Goal: Transaction & Acquisition: Book appointment/travel/reservation

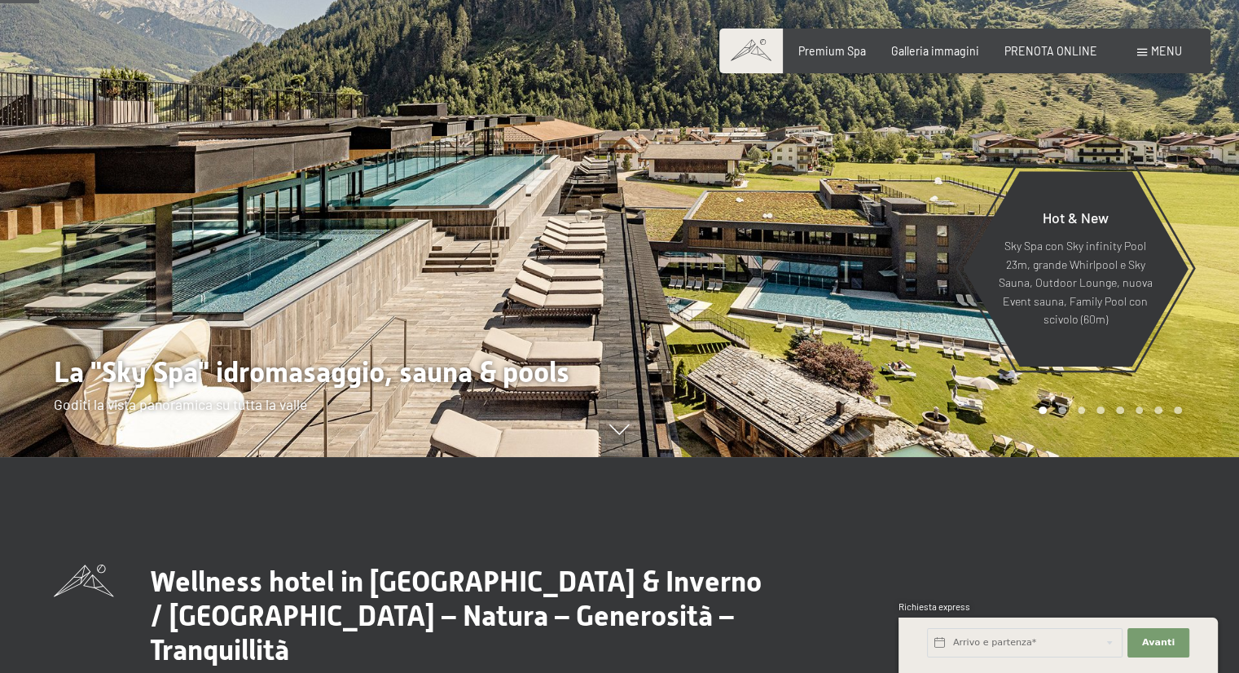
scroll to position [244, 0]
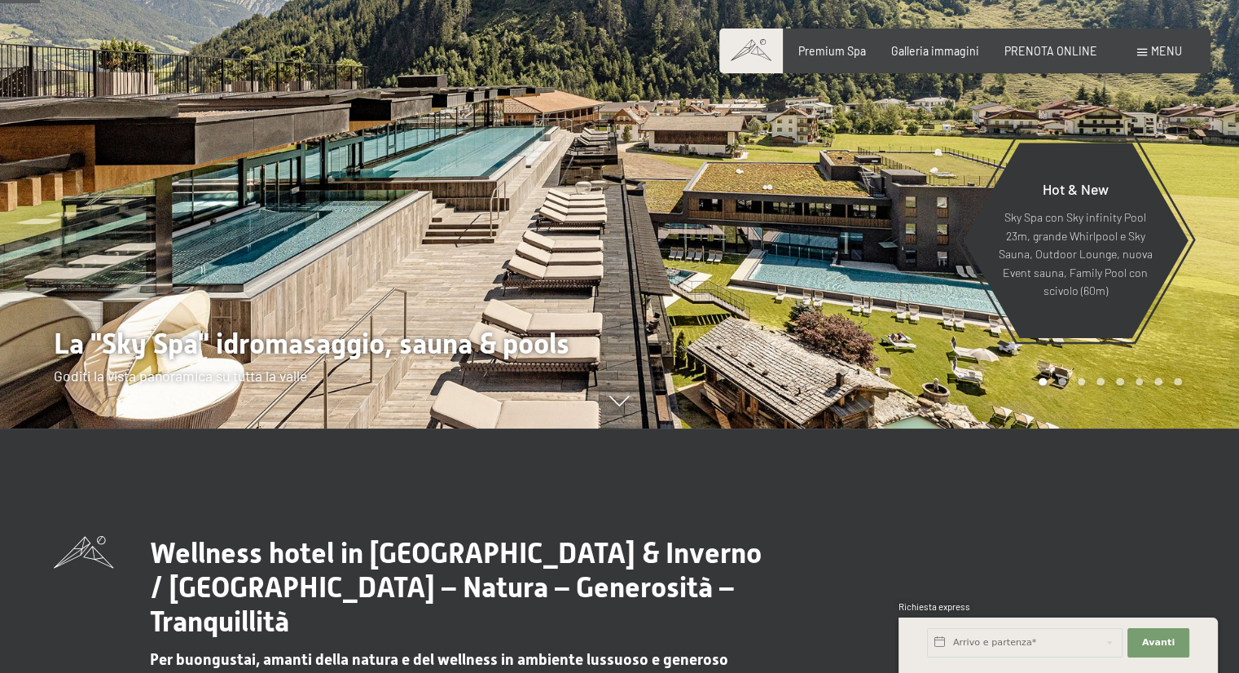
click at [1203, 247] on div at bounding box center [930, 92] width 620 height 673
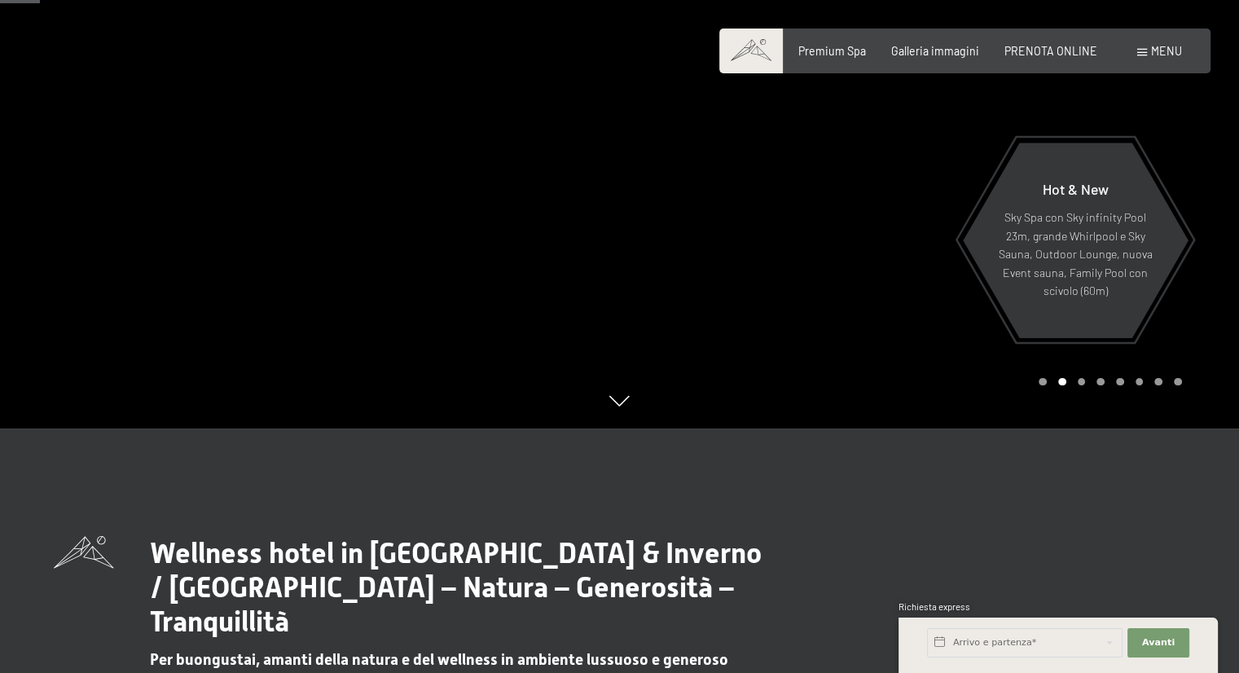
click at [1212, 244] on div at bounding box center [930, 92] width 620 height 673
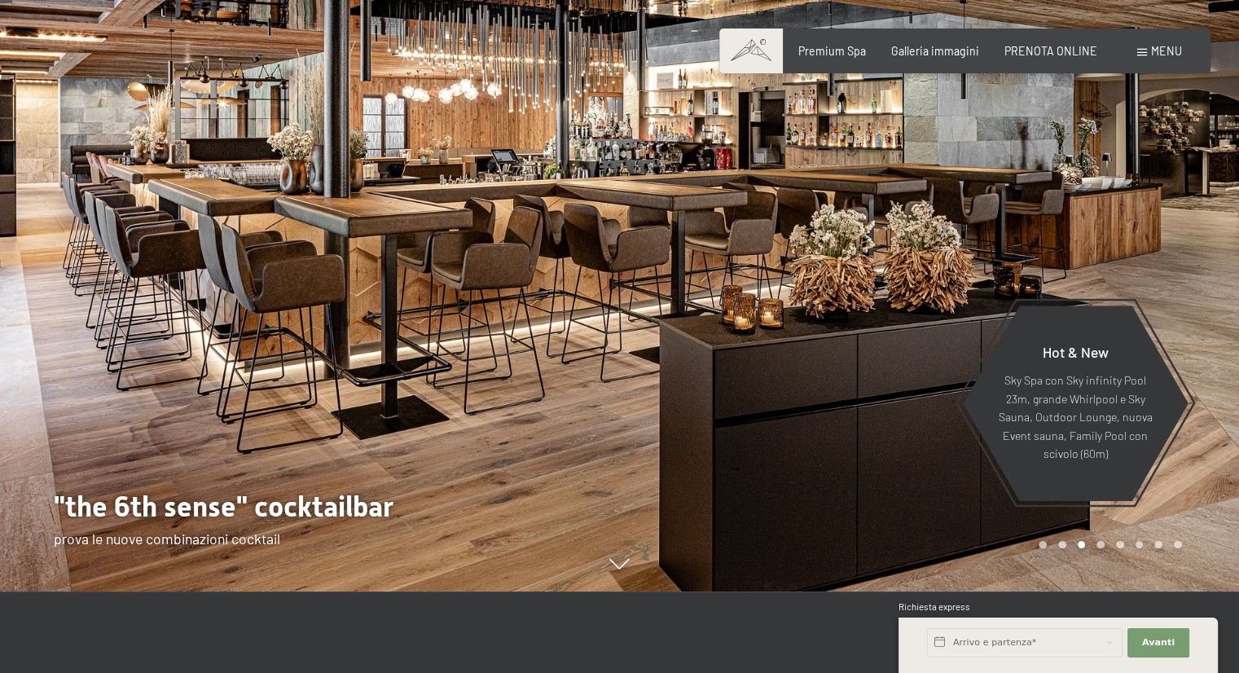
scroll to position [0, 0]
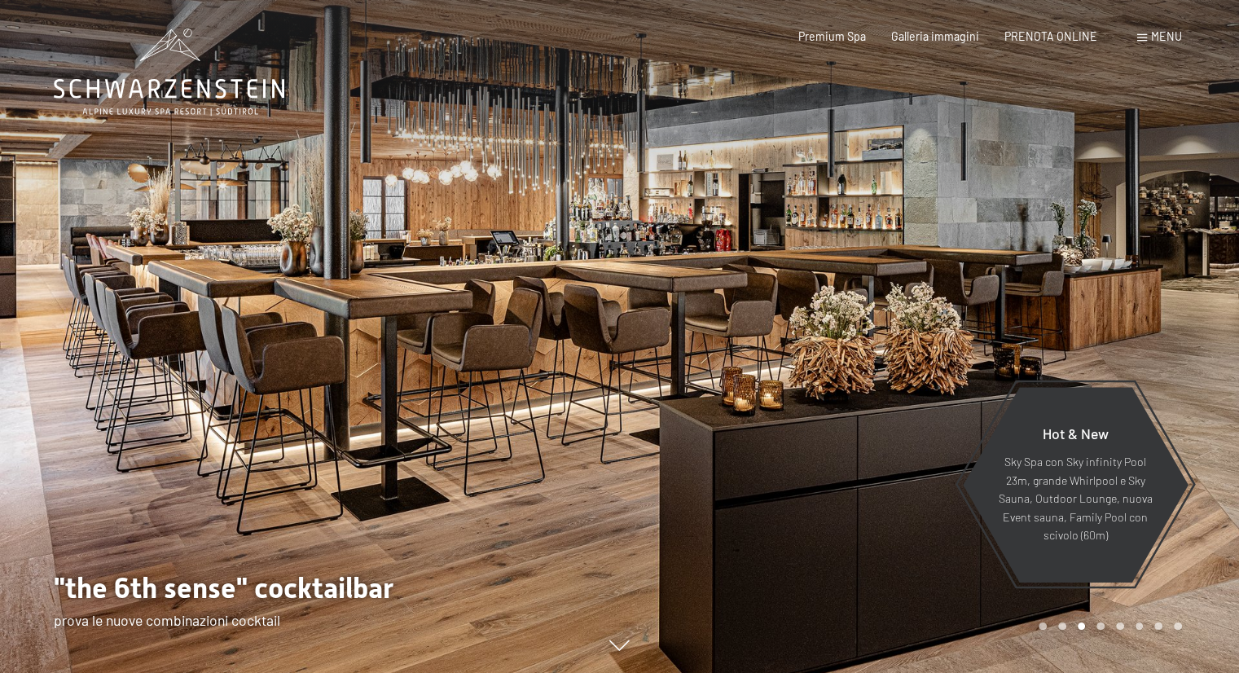
click at [1198, 357] on div at bounding box center [930, 336] width 620 height 673
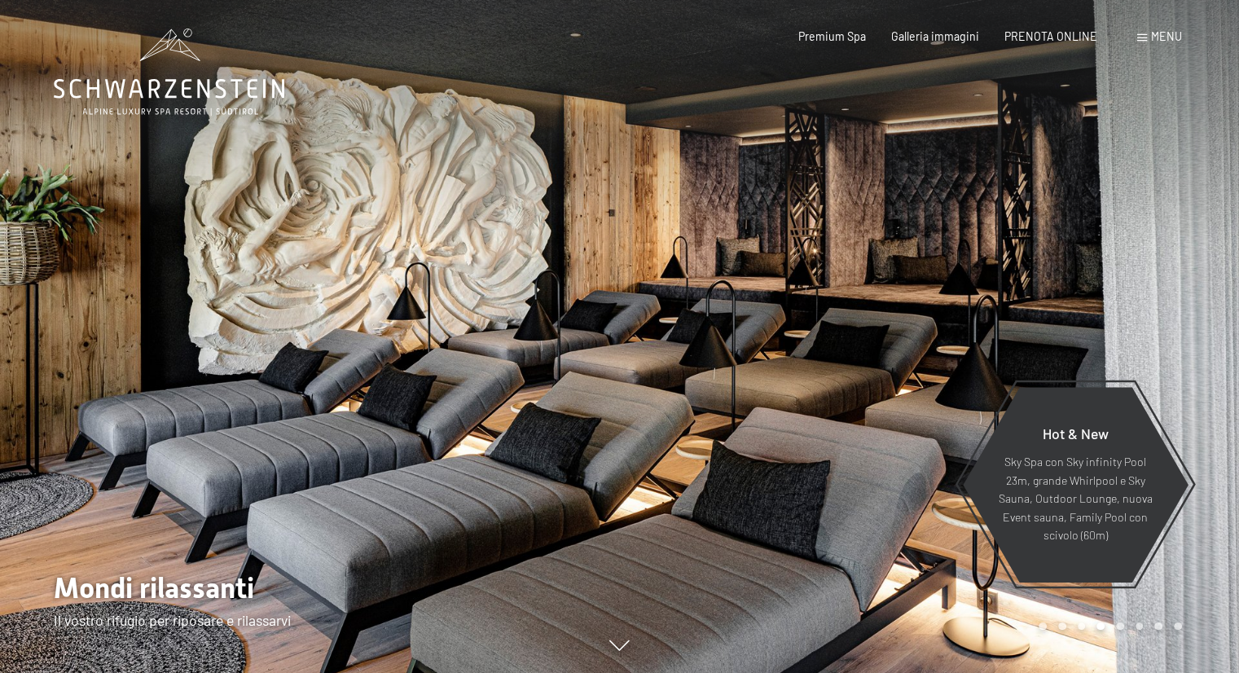
click at [1198, 357] on div at bounding box center [930, 336] width 620 height 673
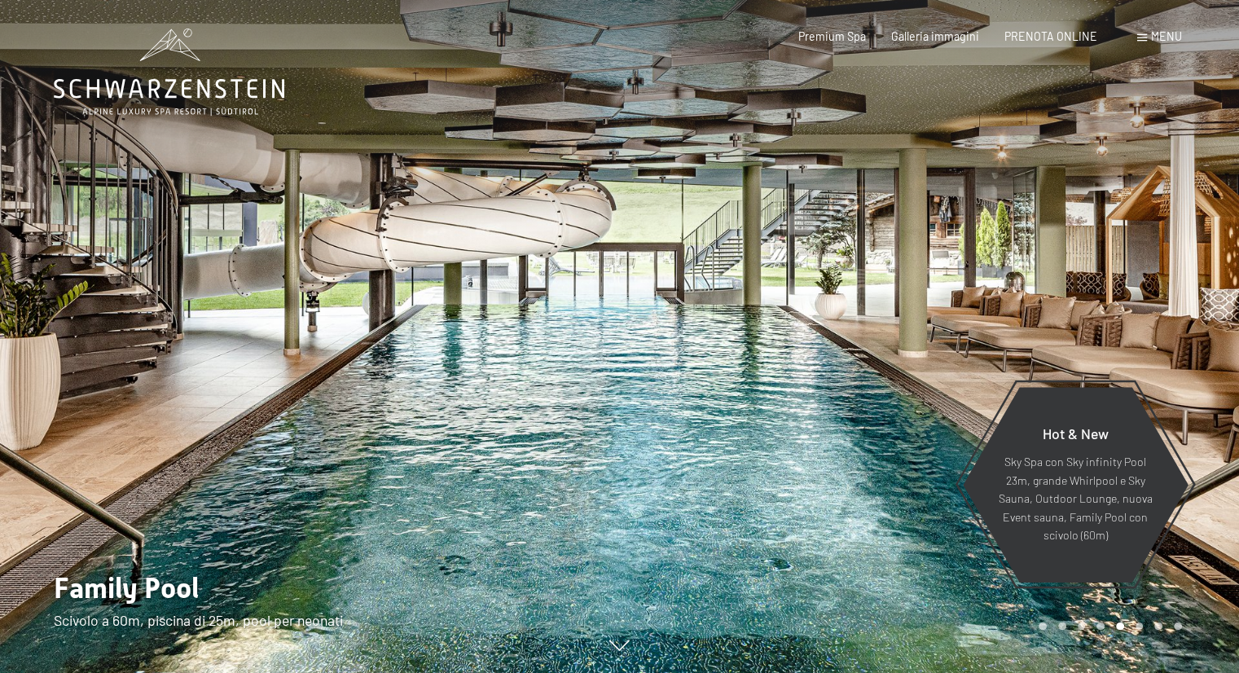
click at [1200, 354] on div at bounding box center [930, 336] width 620 height 673
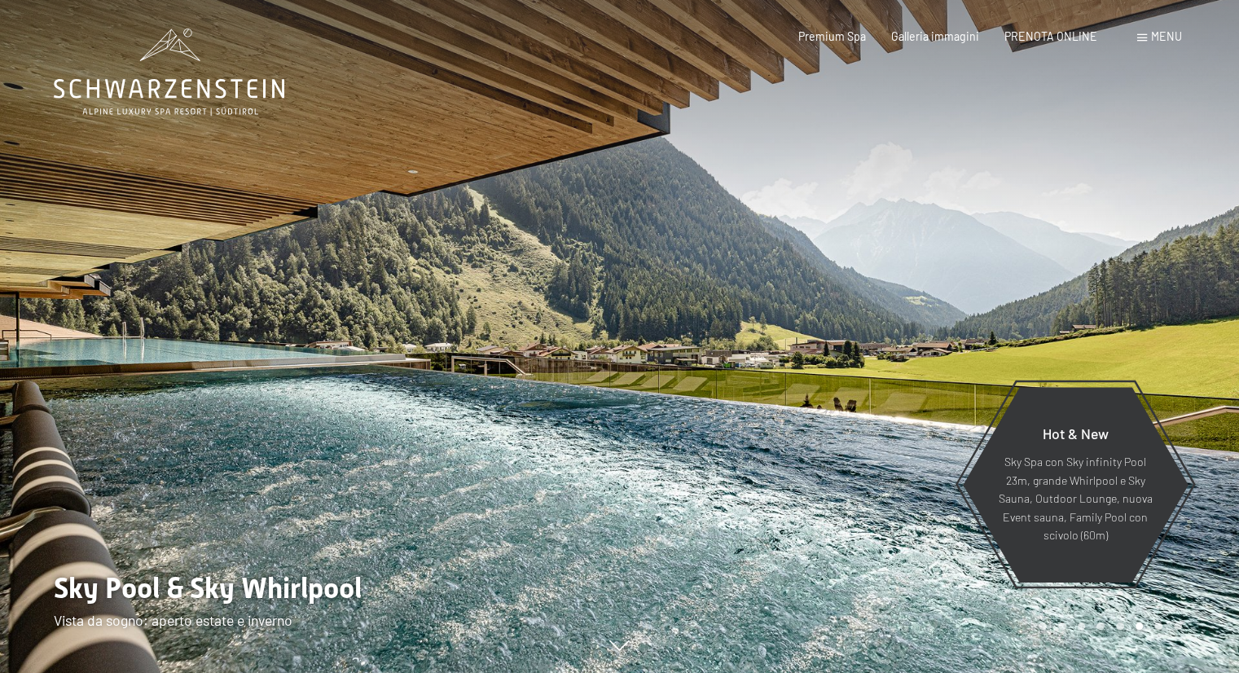
click at [1161, 355] on div at bounding box center [930, 336] width 620 height 673
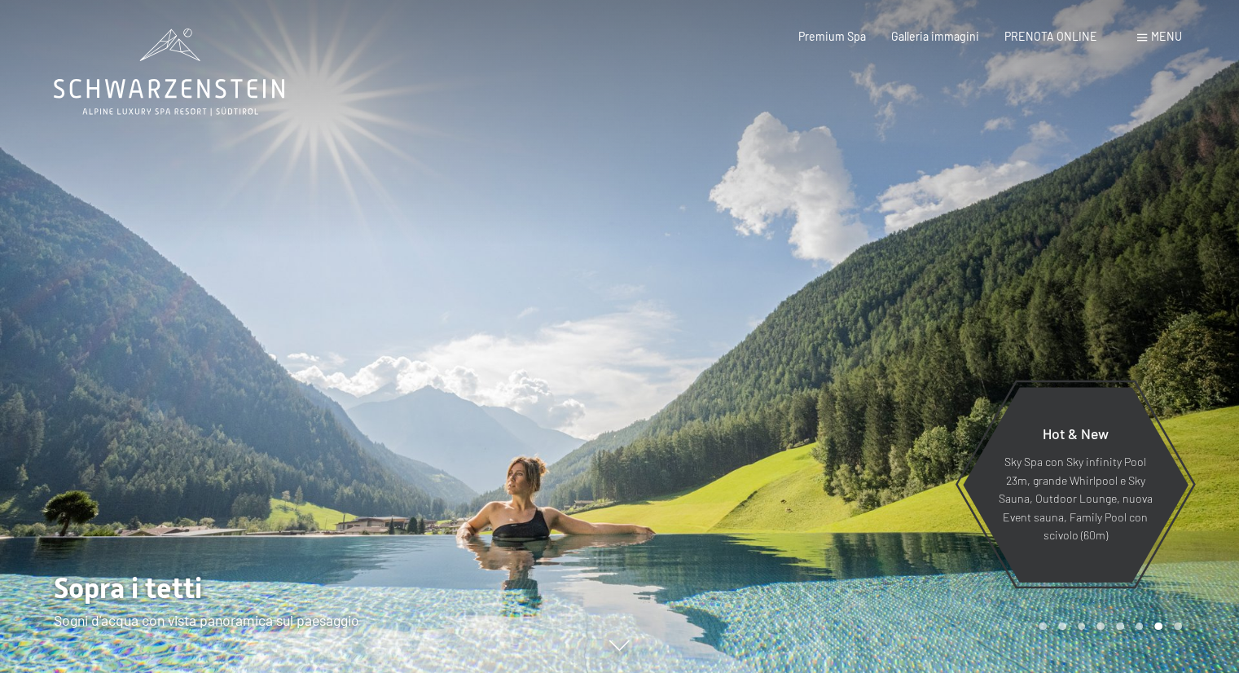
click at [1161, 355] on div at bounding box center [930, 336] width 620 height 673
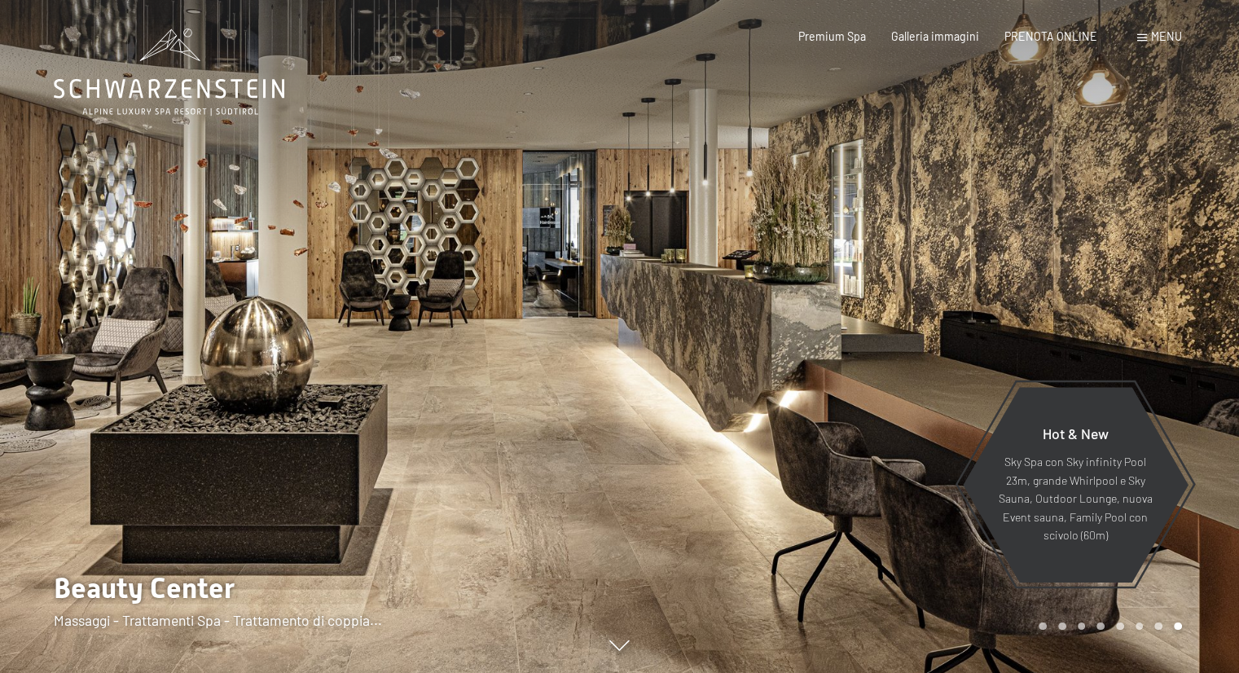
click at [1161, 355] on div at bounding box center [930, 336] width 620 height 673
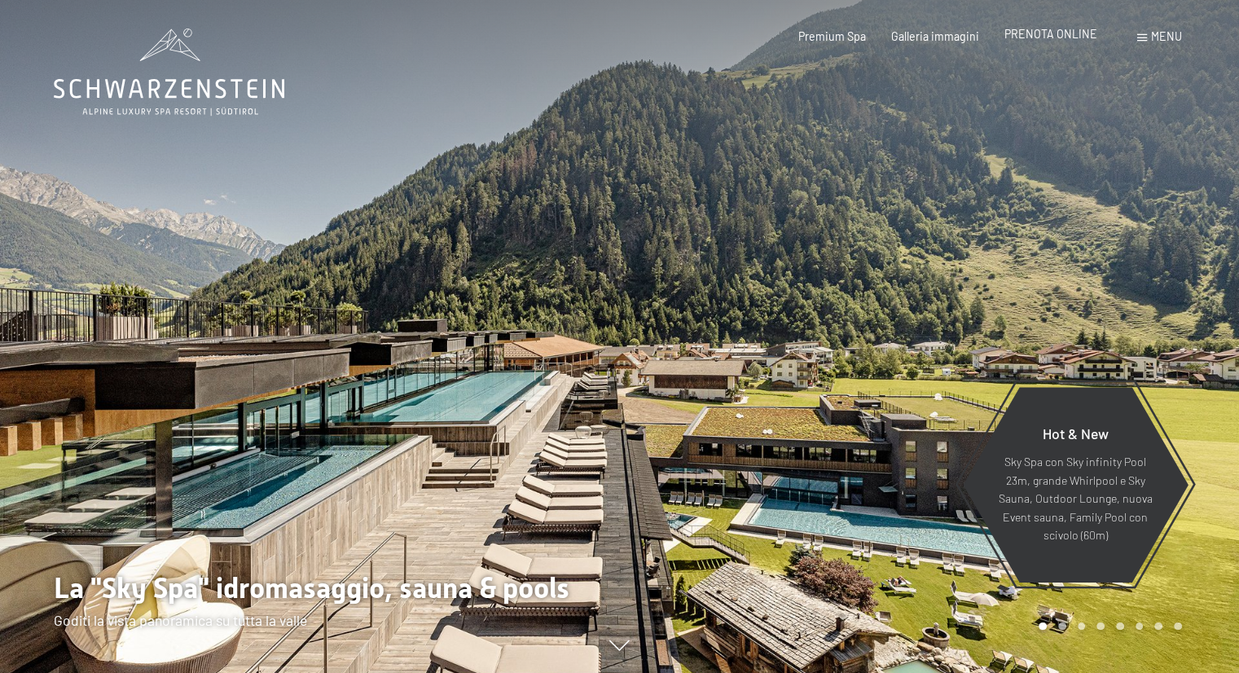
click at [1045, 33] on span "PRENOTA ONLINE" at bounding box center [1051, 34] width 93 height 14
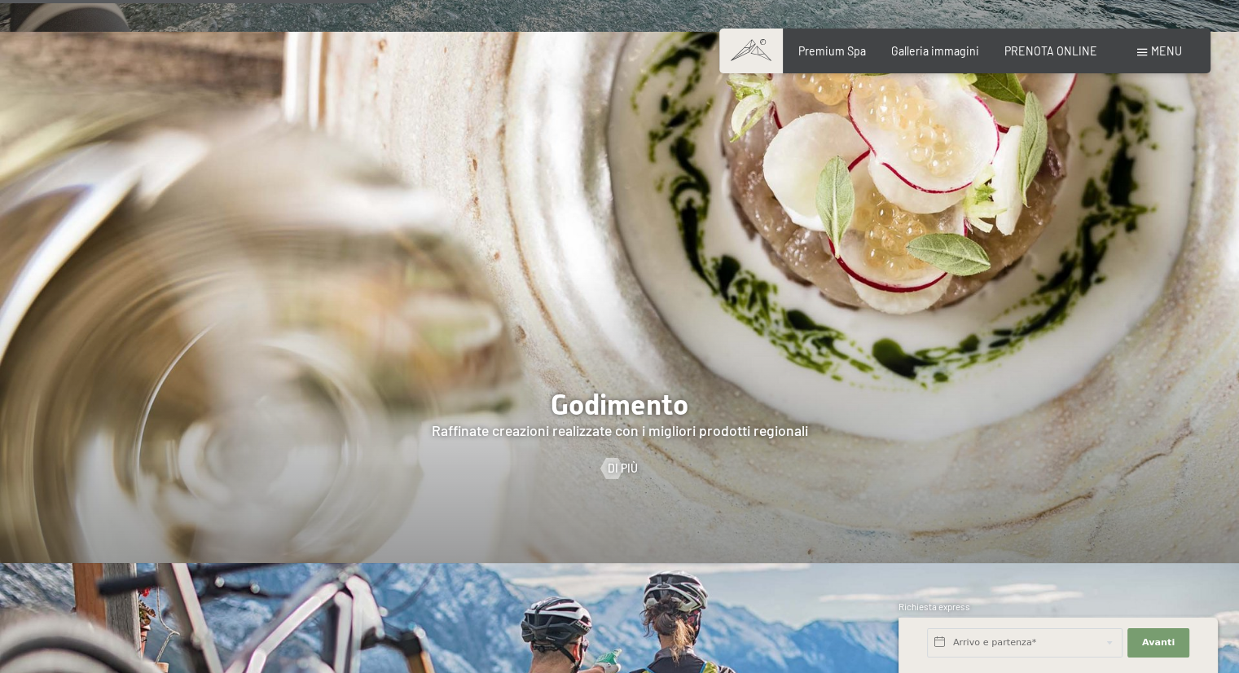
scroll to position [2282, 0]
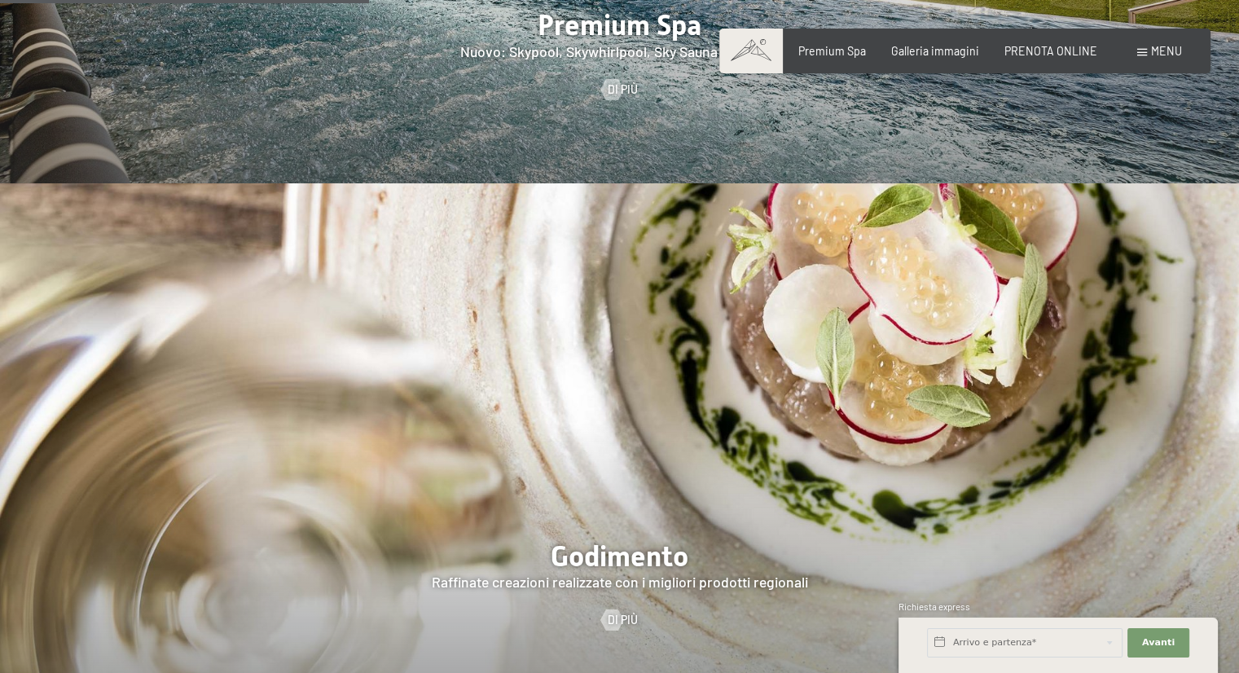
click at [707, 385] on img at bounding box center [619, 448] width 1239 height 530
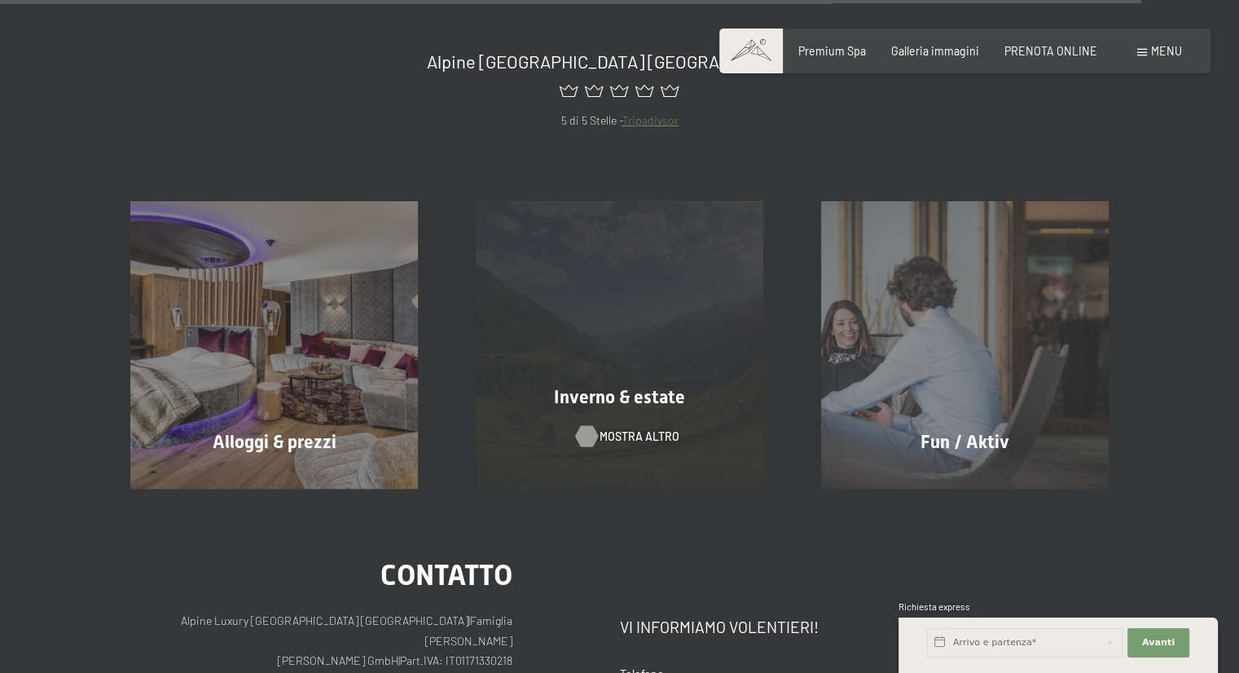
scroll to position [6356, 0]
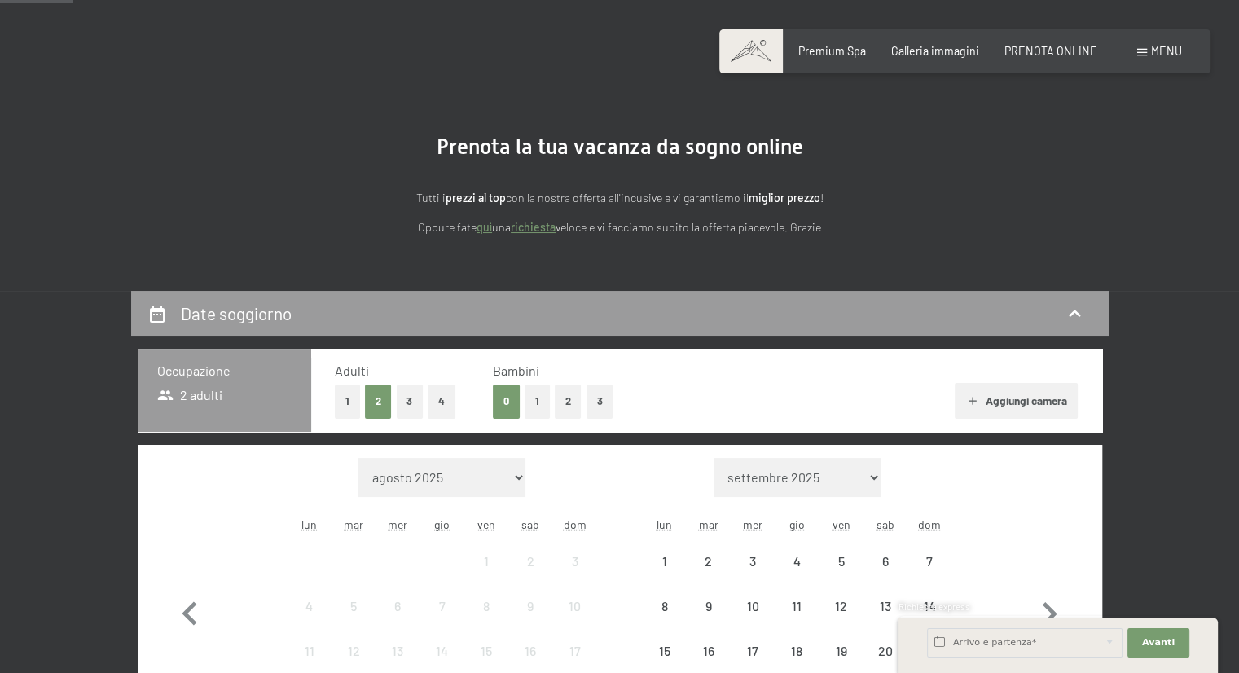
scroll to position [326, 0]
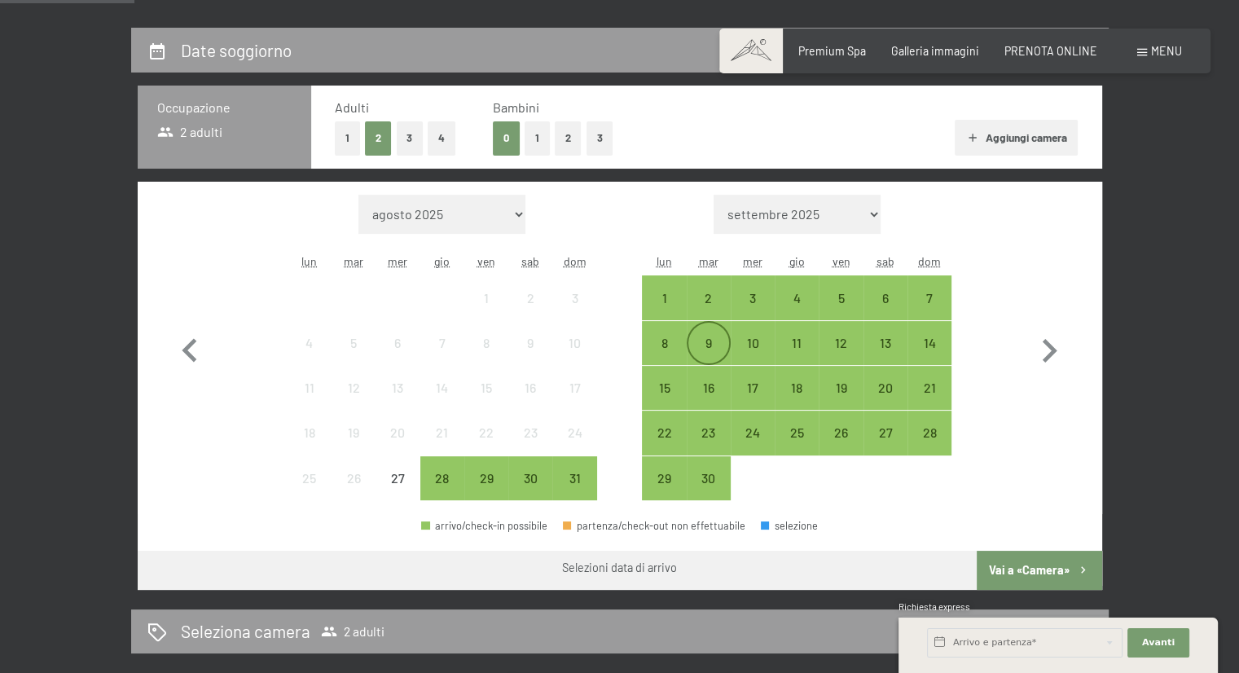
click at [695, 353] on div "9" at bounding box center [709, 357] width 41 height 41
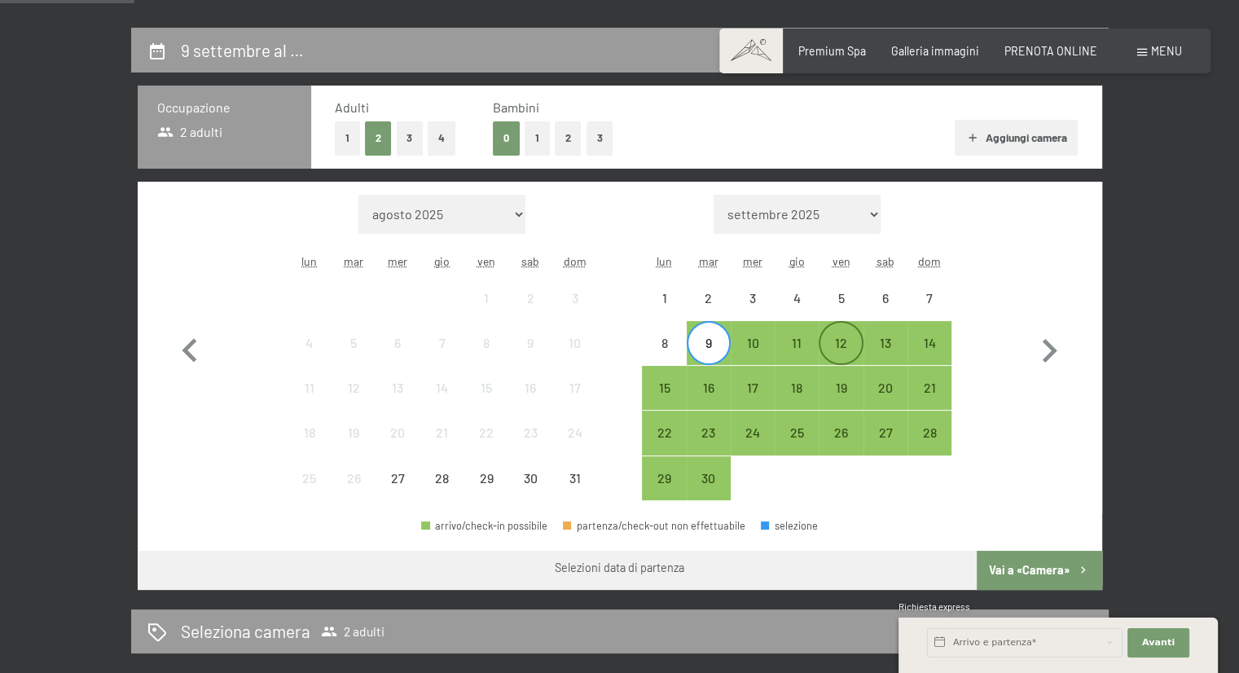
click at [831, 345] on div "12" at bounding box center [841, 357] width 41 height 41
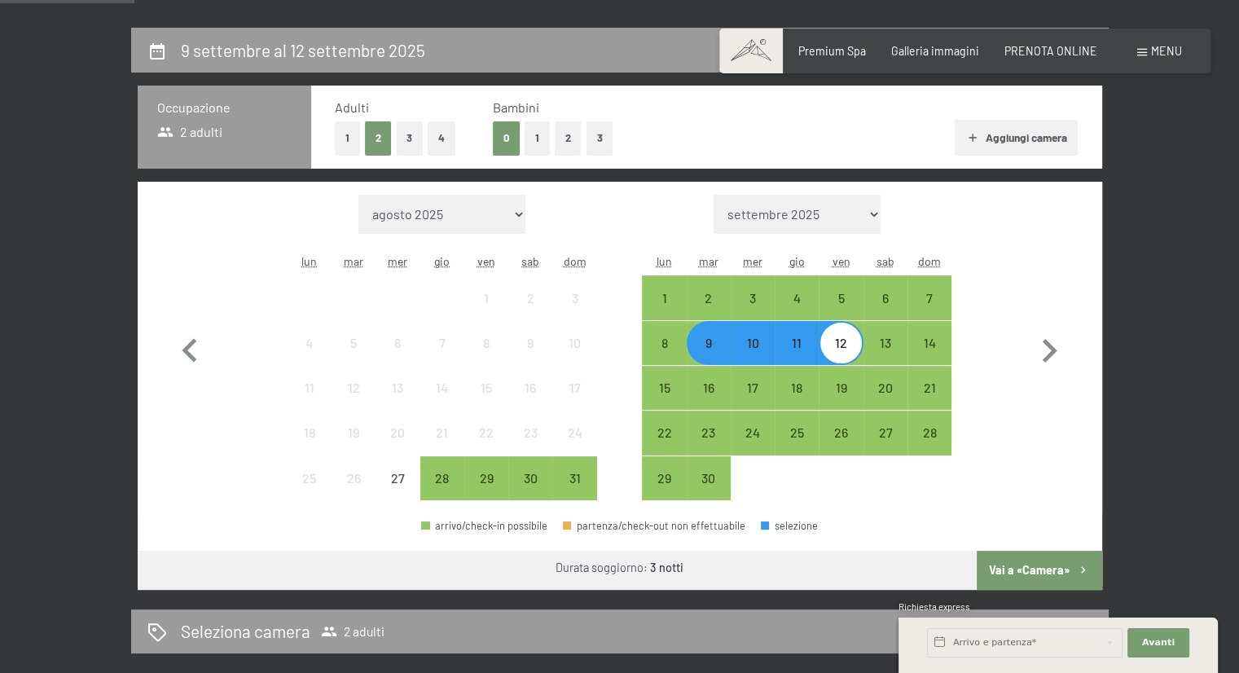
click at [1020, 562] on button "Vai a «Camera»" at bounding box center [1039, 570] width 125 height 39
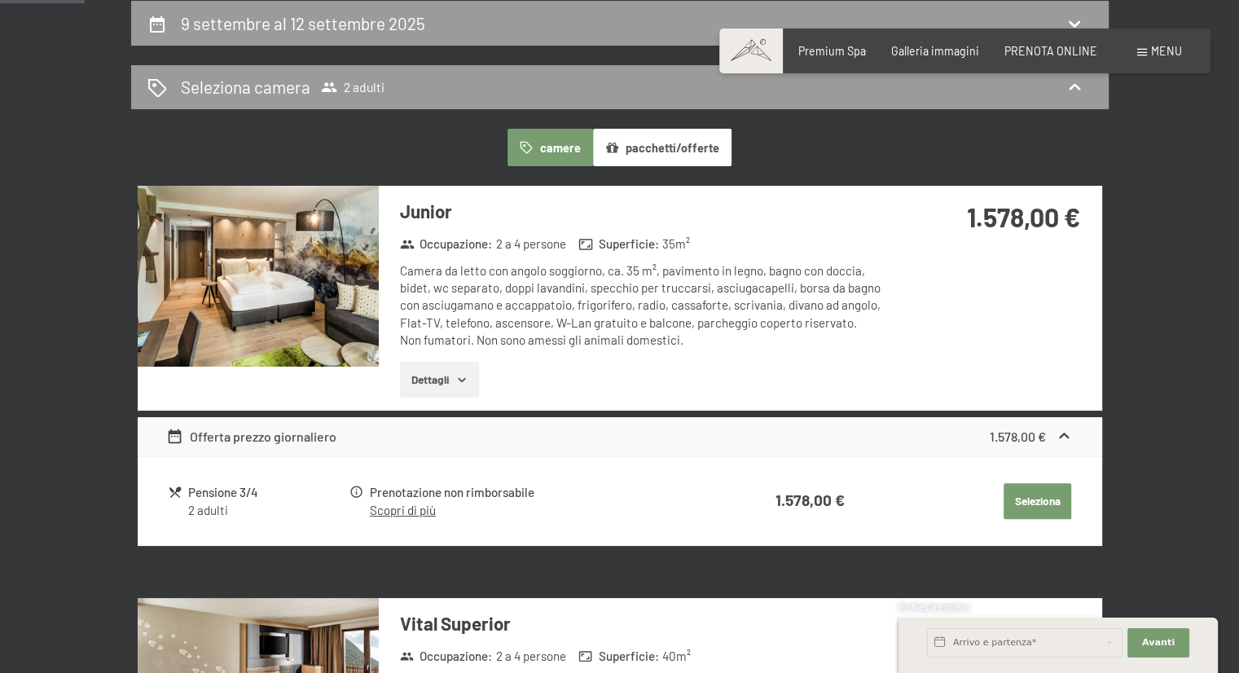
click at [227, 257] on img at bounding box center [258, 276] width 241 height 181
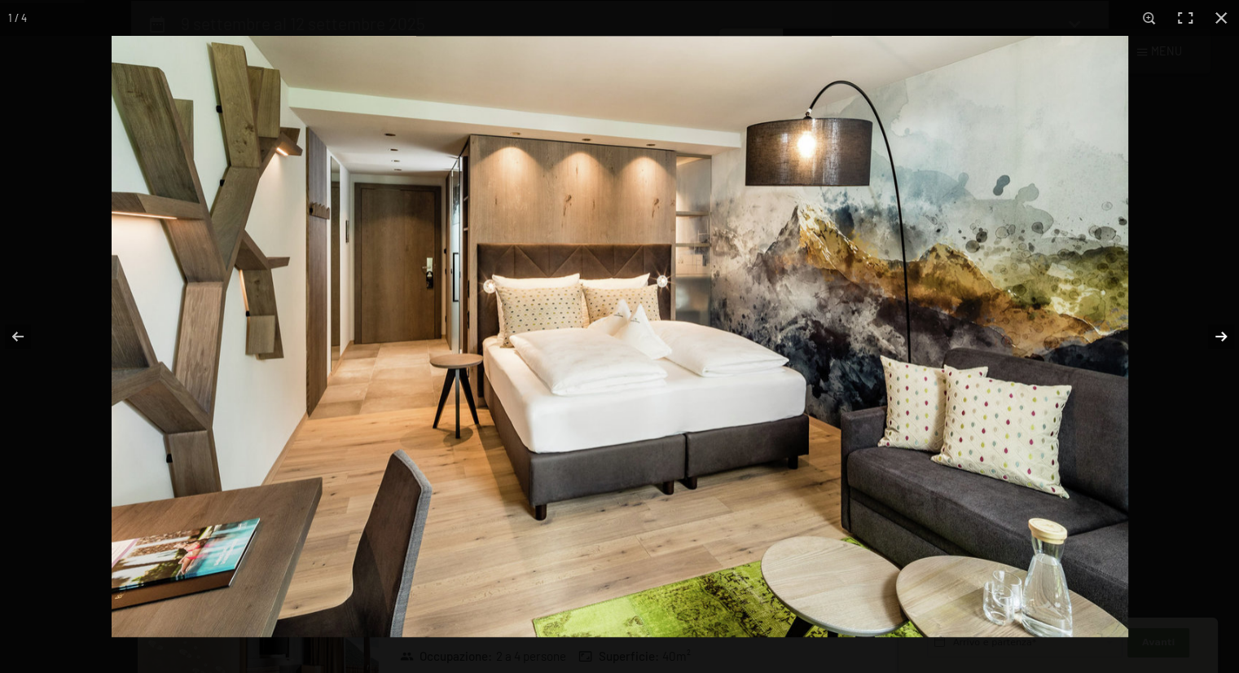
click at [1216, 334] on button "button" at bounding box center [1210, 336] width 57 height 81
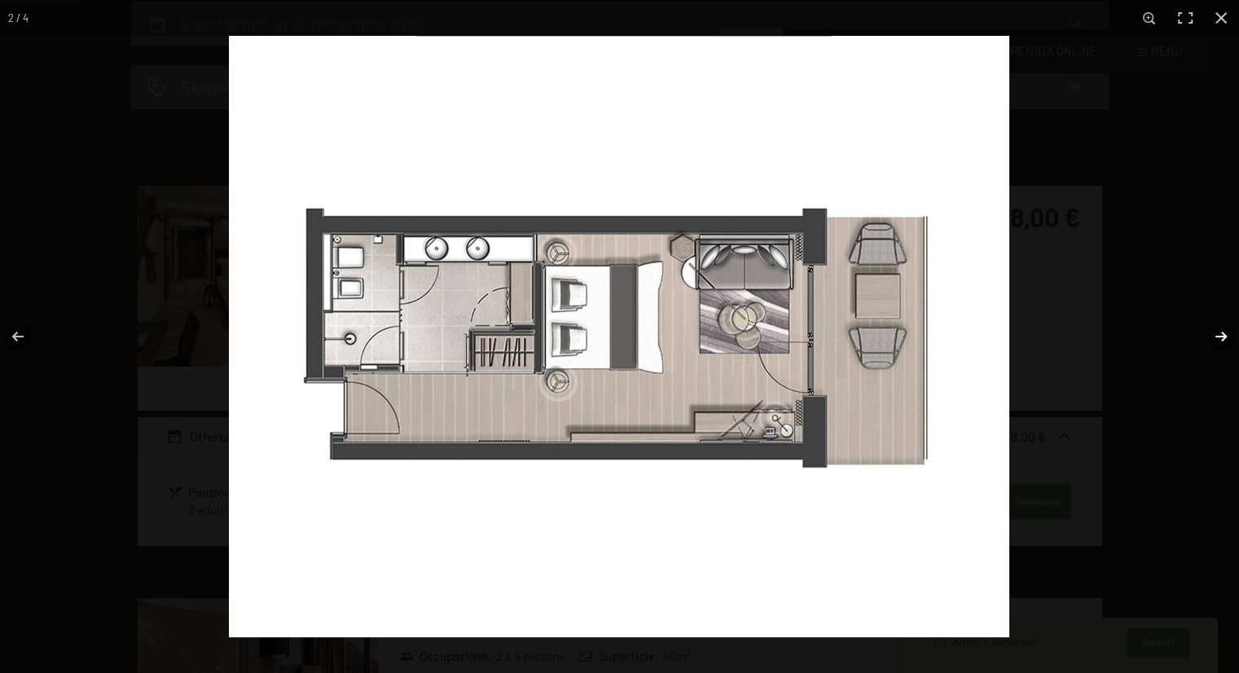
click at [1216, 334] on button "button" at bounding box center [1210, 336] width 57 height 81
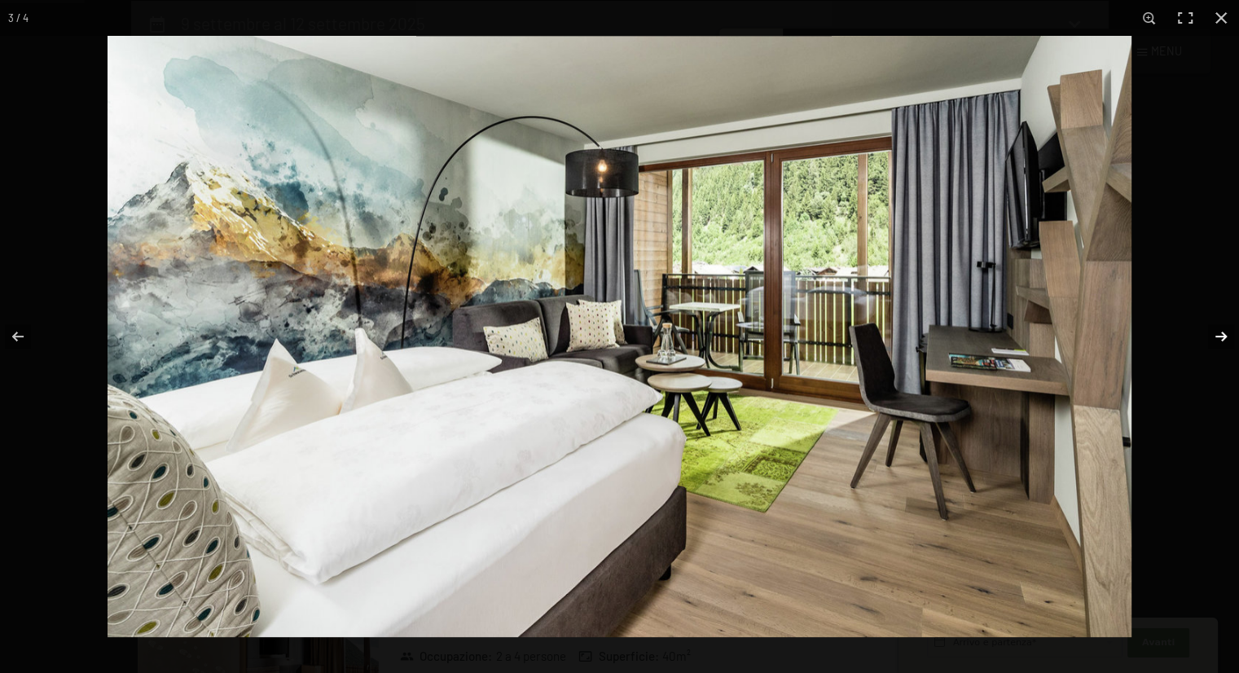
click at [1216, 334] on button "button" at bounding box center [1210, 336] width 57 height 81
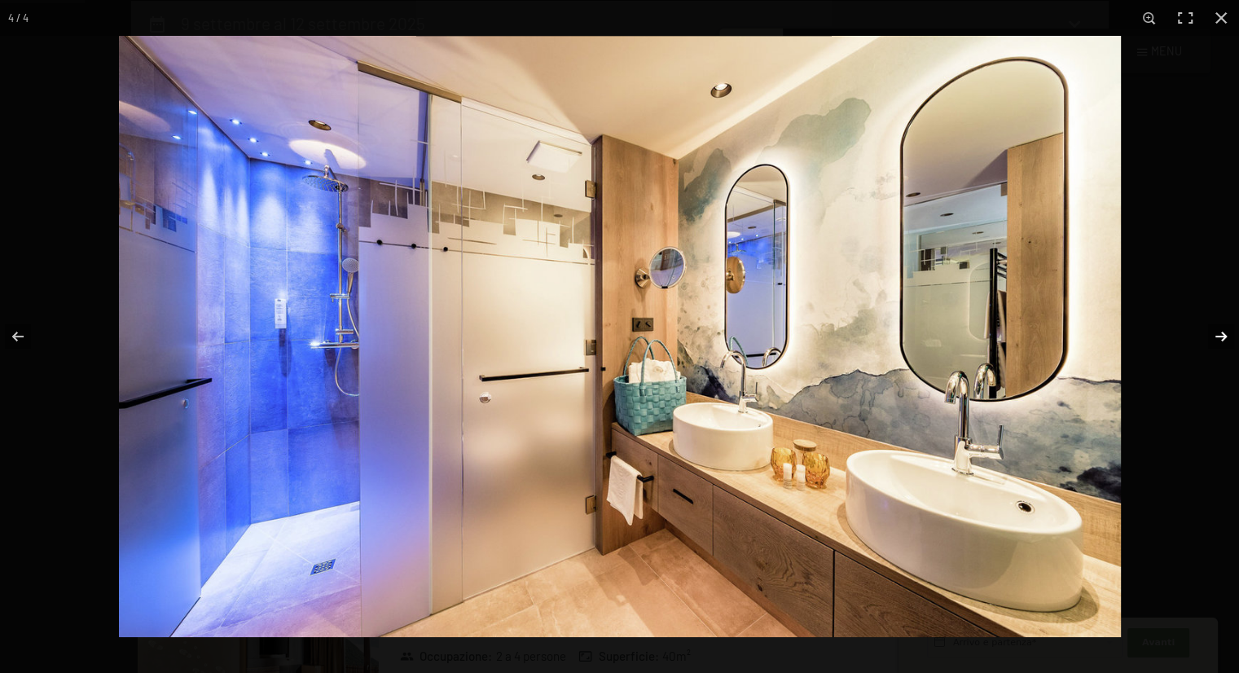
click at [1216, 334] on button "button" at bounding box center [1210, 336] width 57 height 81
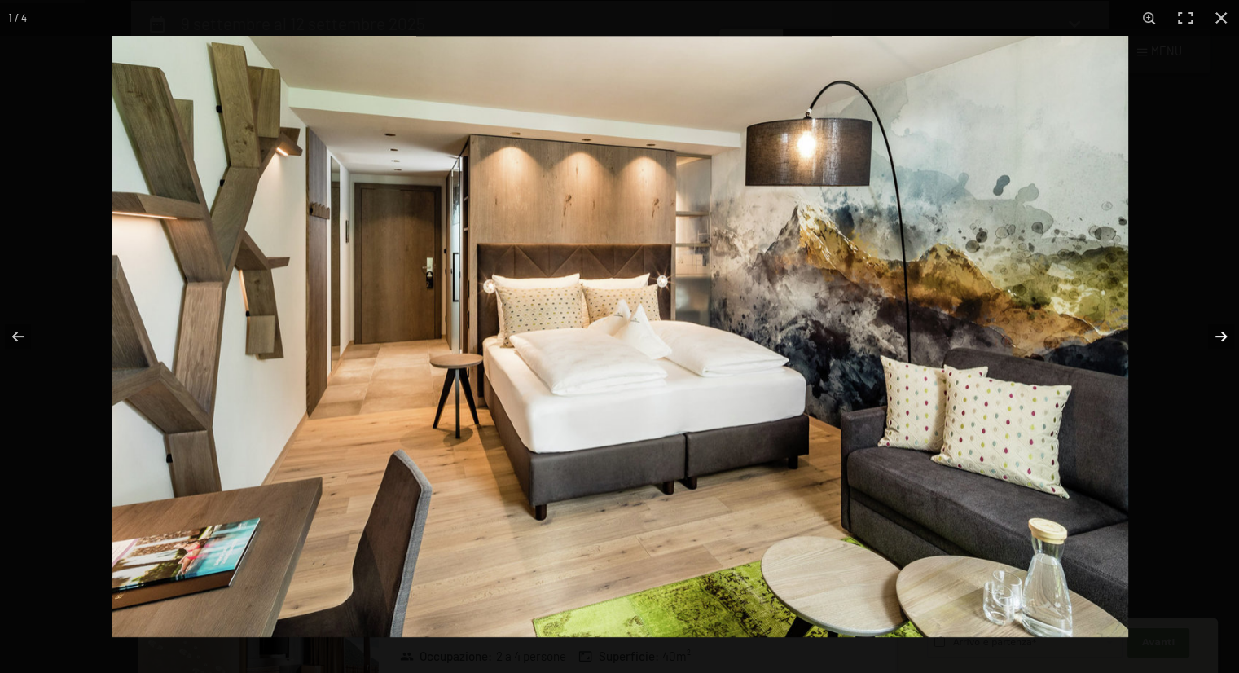
click at [1216, 334] on button "button" at bounding box center [1210, 336] width 57 height 81
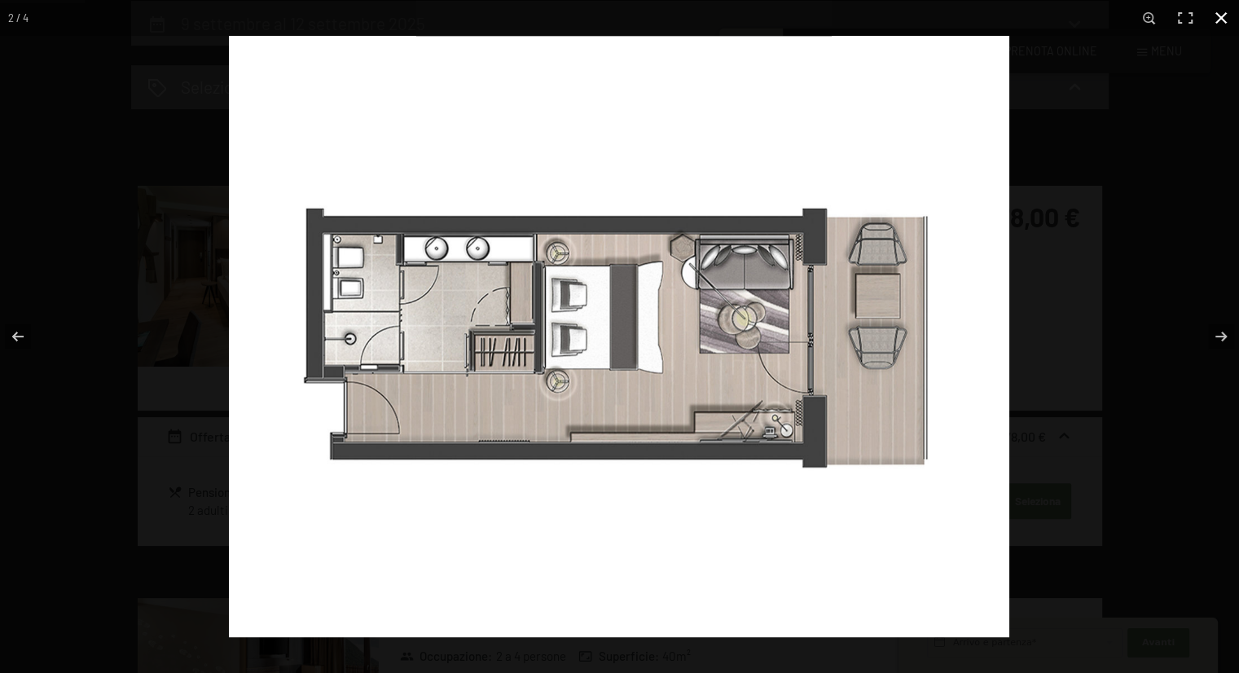
click at [1218, 23] on button "button" at bounding box center [1222, 18] width 36 height 36
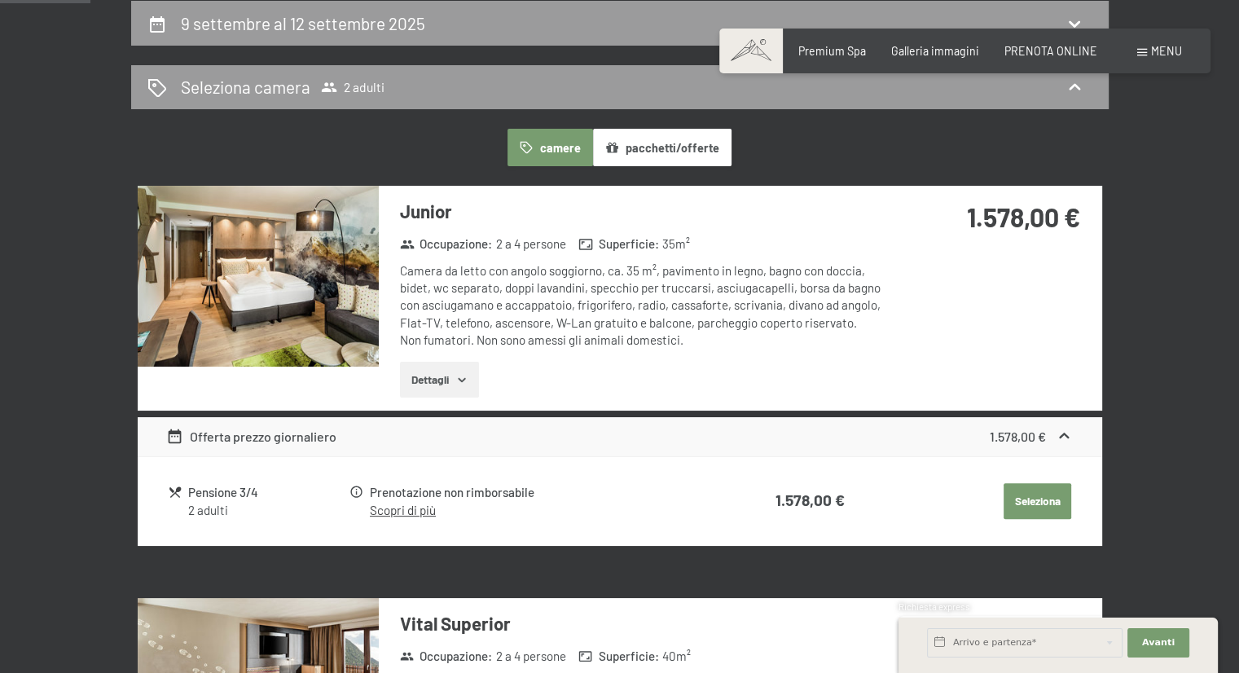
scroll to position [190, 0]
